Goal: Task Accomplishment & Management: Use online tool/utility

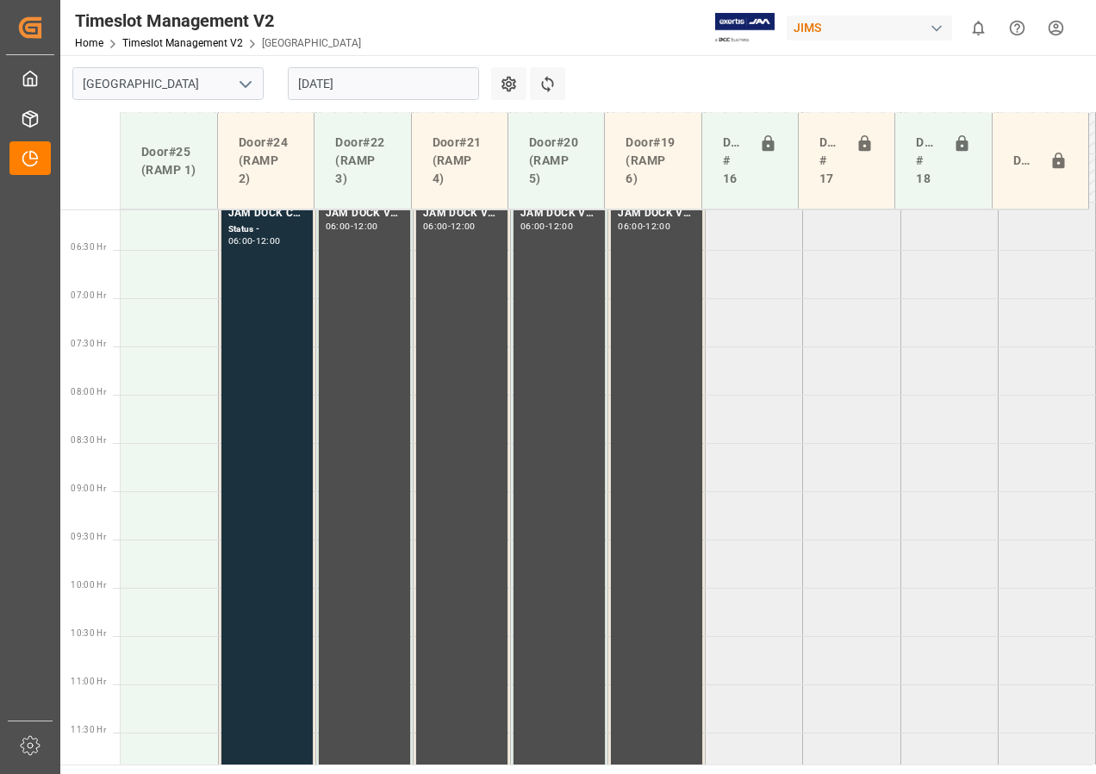
scroll to position [494, 0]
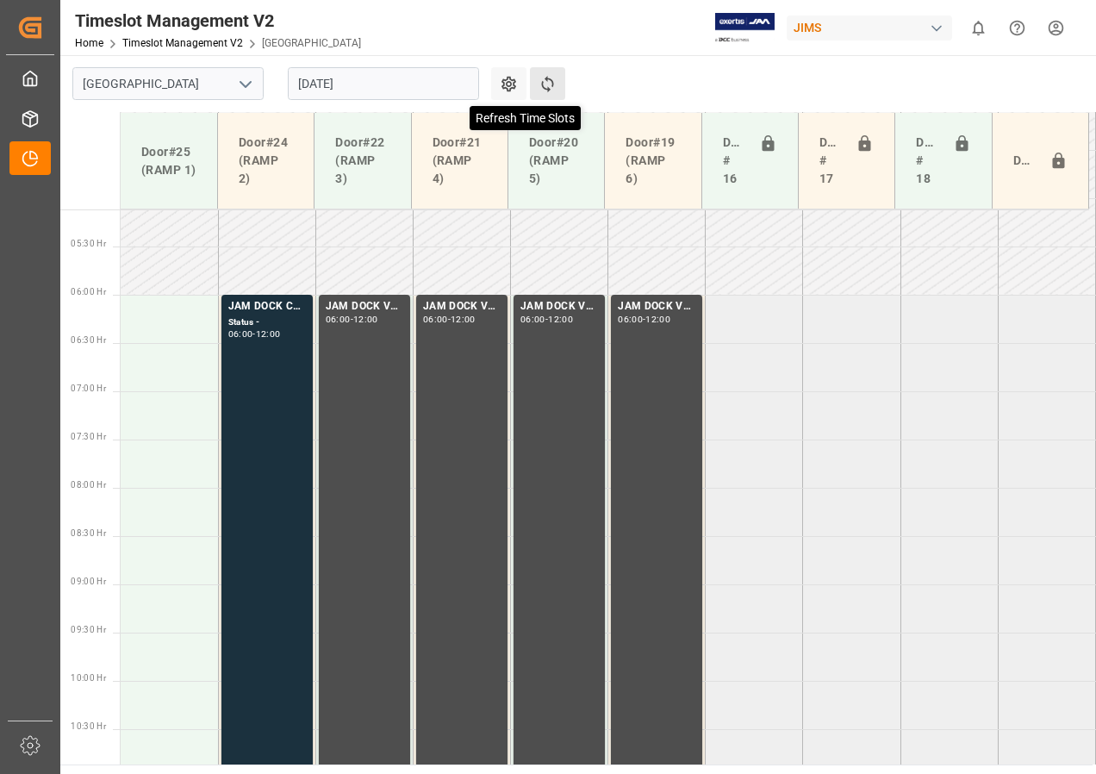
click at [546, 81] on icon at bounding box center [547, 84] width 18 height 18
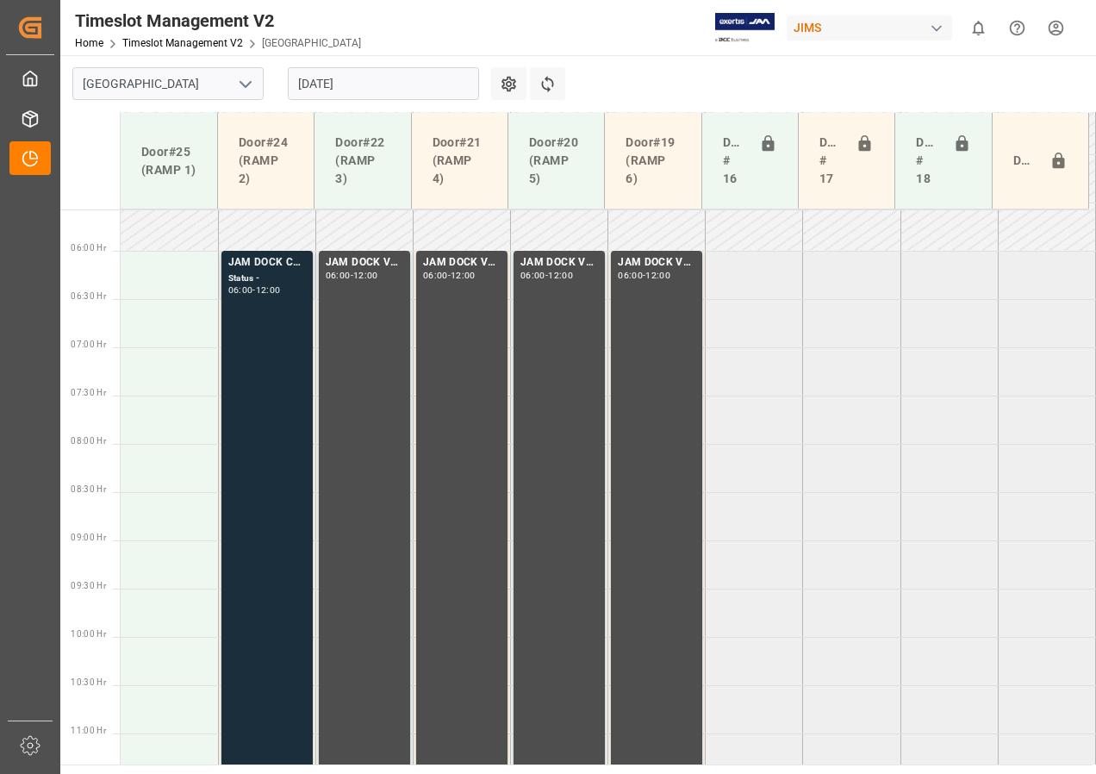
scroll to position [536, 0]
click at [318, 83] on input "[DATE]" at bounding box center [383, 83] width 191 height 33
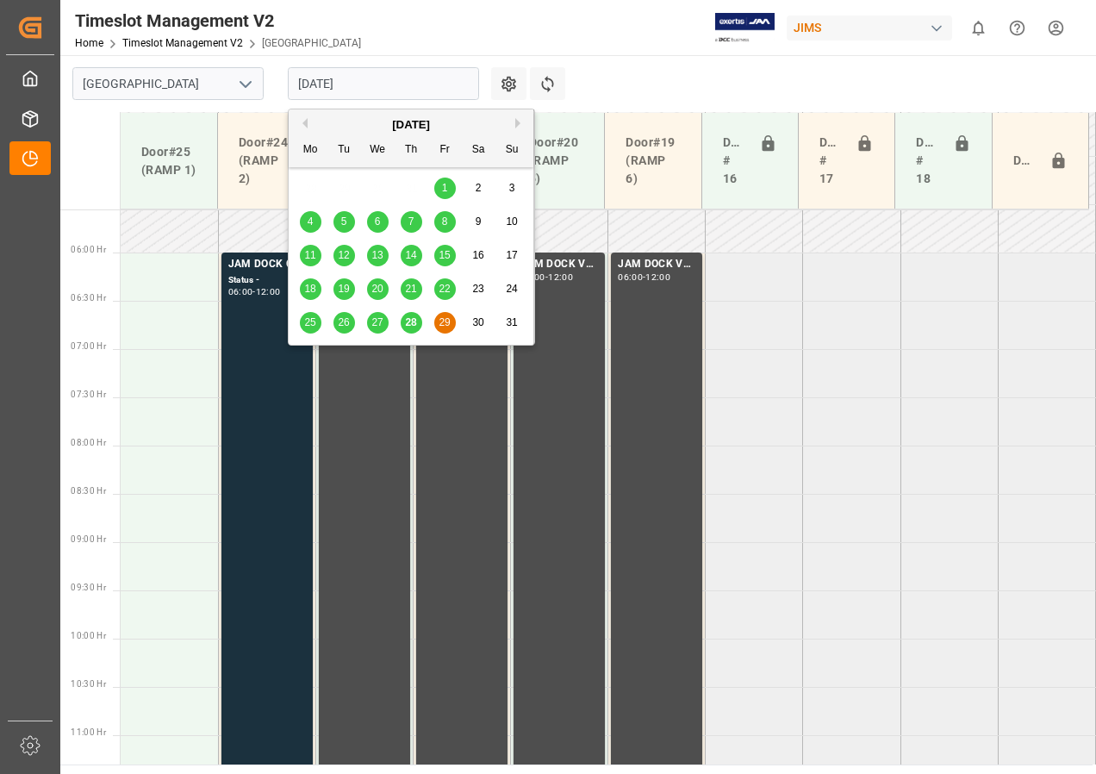
click at [411, 325] on span "28" at bounding box center [410, 322] width 11 height 12
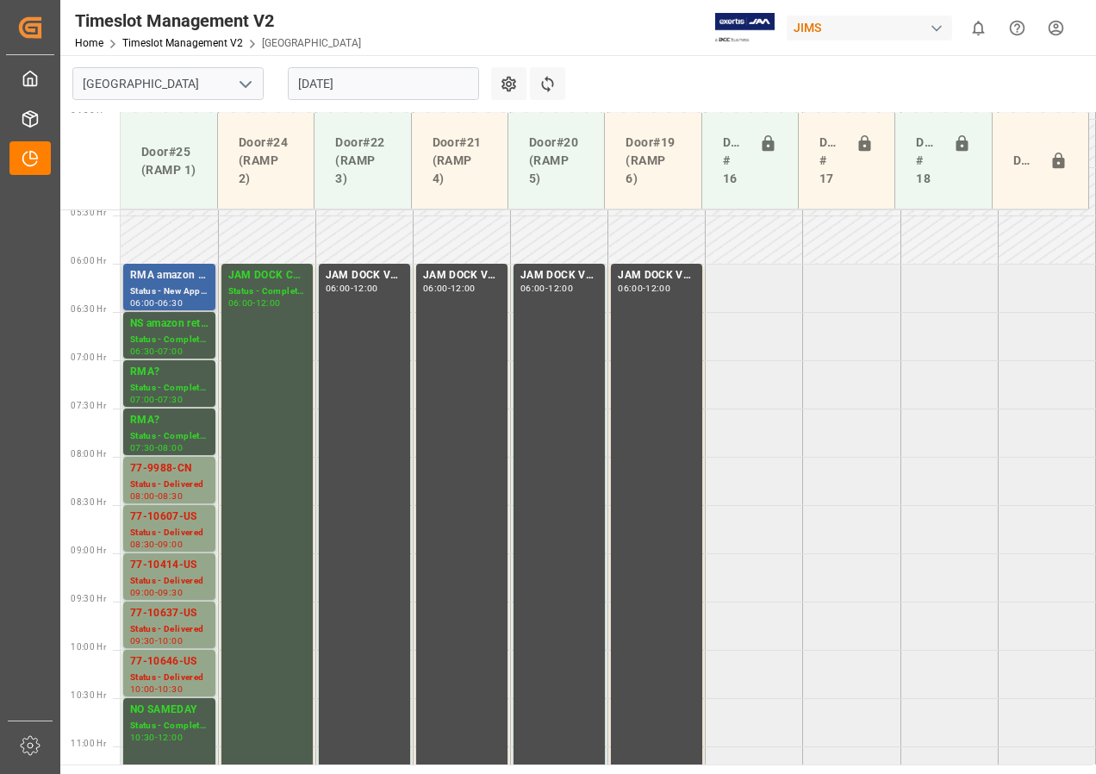
scroll to position [494, 0]
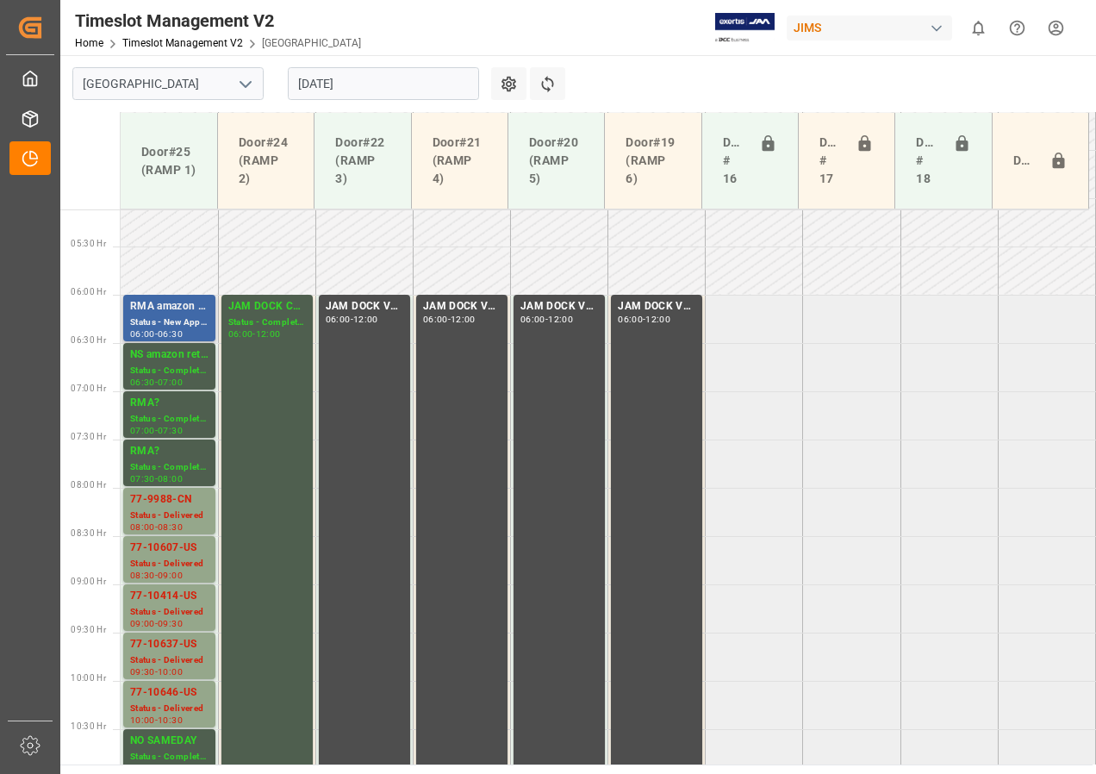
click at [153, 309] on div "RMA amazon returns" at bounding box center [169, 306] width 78 height 17
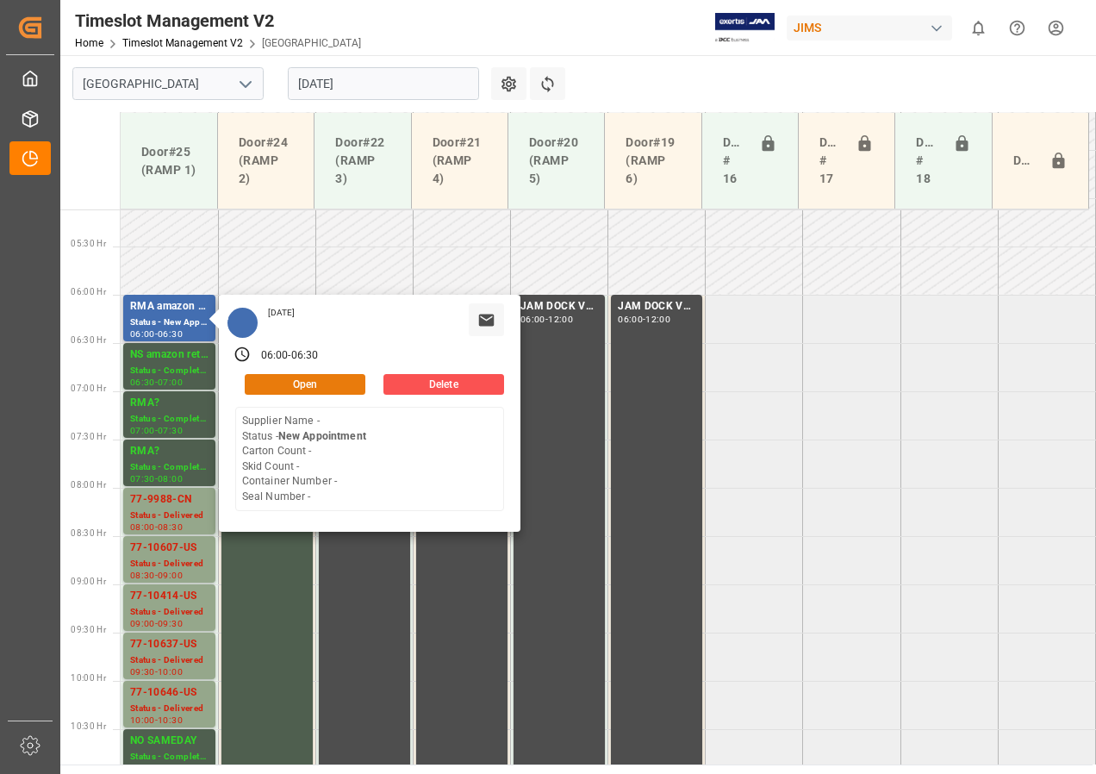
click at [287, 375] on button "Open" at bounding box center [305, 384] width 121 height 21
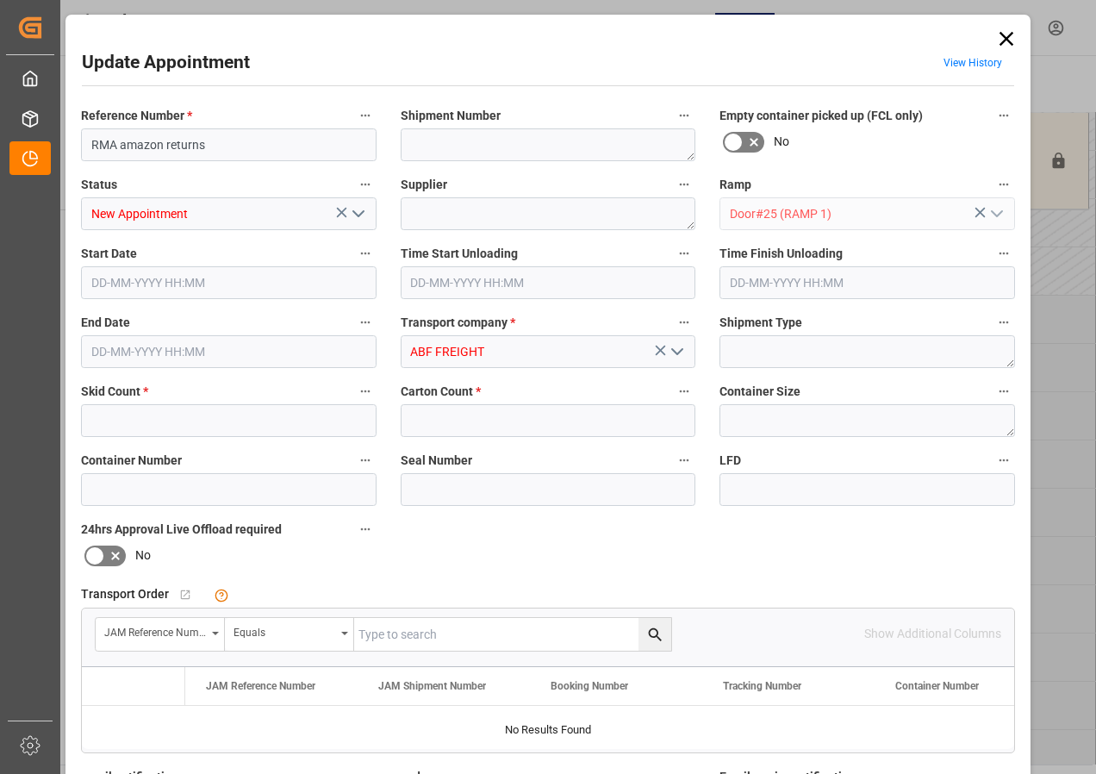
type input "0"
type input "[DATE] 06:00"
type input "[DATE] 06:30"
type input "[DATE] 14:19"
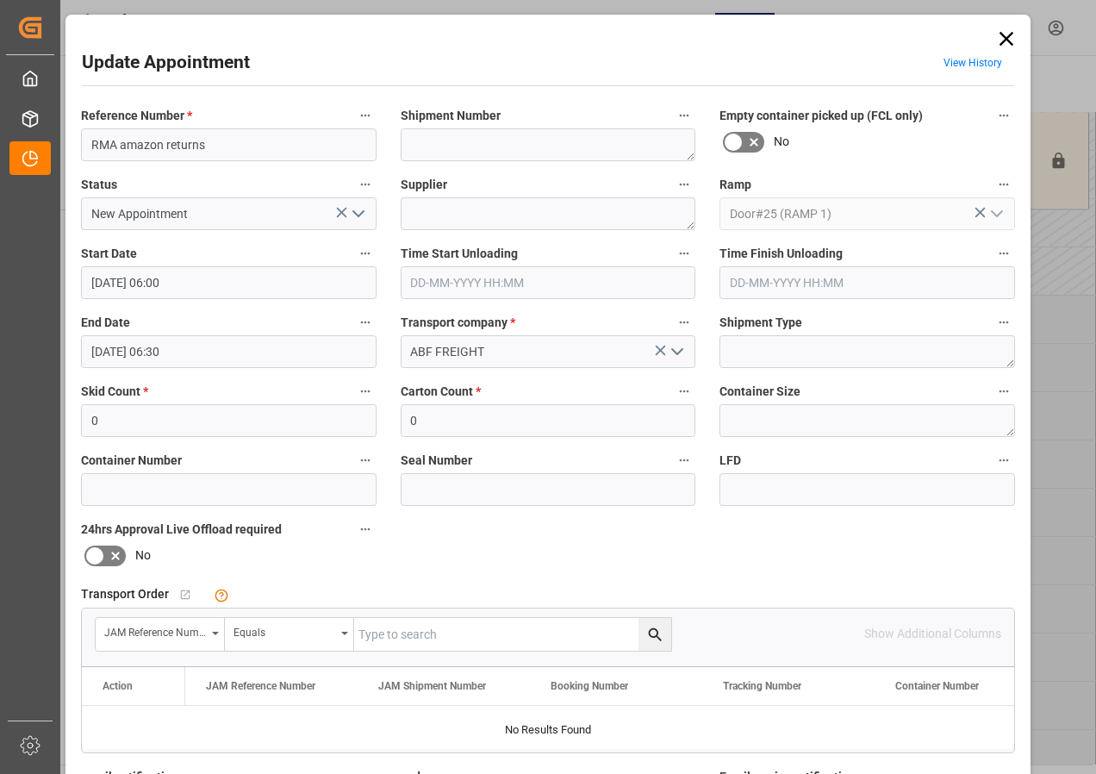
click at [1002, 35] on icon at bounding box center [1006, 39] width 24 height 24
